Goal: Navigation & Orientation: Understand site structure

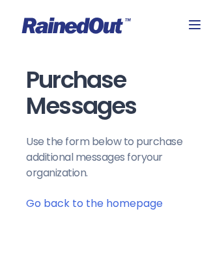
click at [112, 25] on icon at bounding box center [76, 26] width 109 height 16
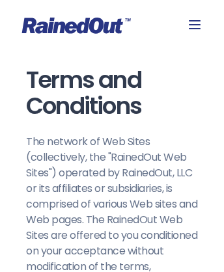
scroll to position [8127, 0]
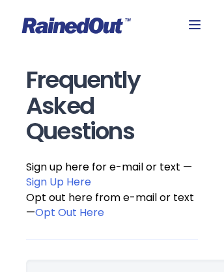
click at [112, 25] on icon at bounding box center [76, 26] width 109 height 16
